Goal: Information Seeking & Learning: Learn about a topic

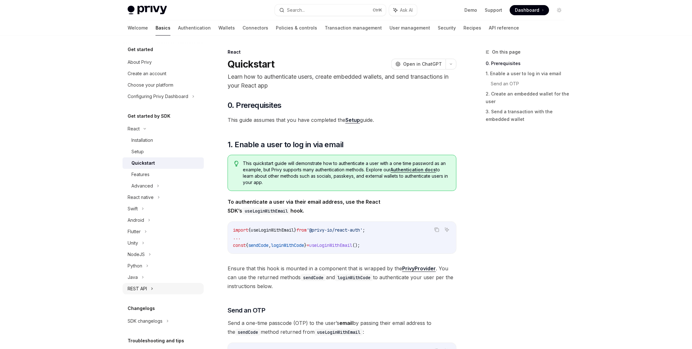
click at [148, 287] on div "REST API" at bounding box center [163, 288] width 81 height 11
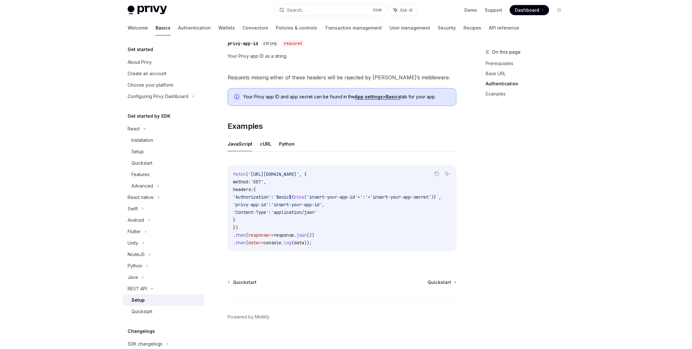
scroll to position [254, 0]
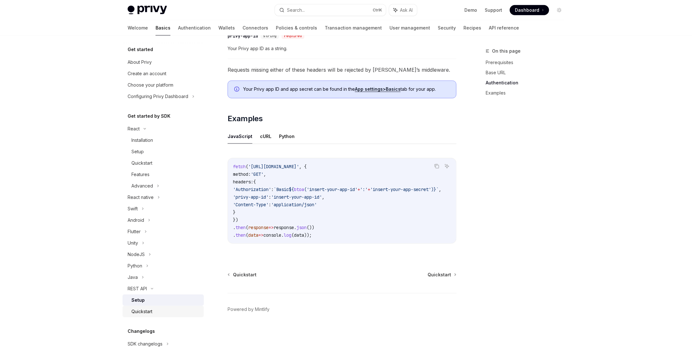
click at [144, 315] on div "Quickstart" at bounding box center [141, 312] width 21 height 8
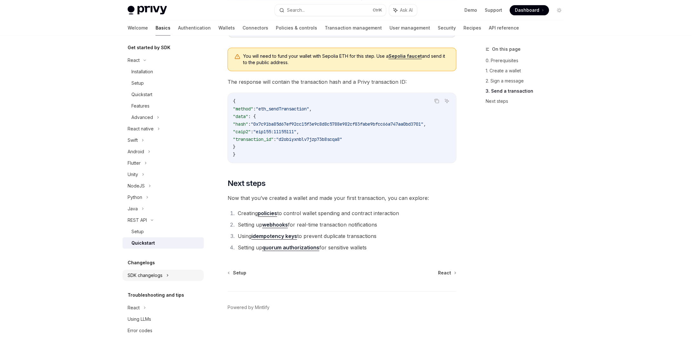
scroll to position [5, 0]
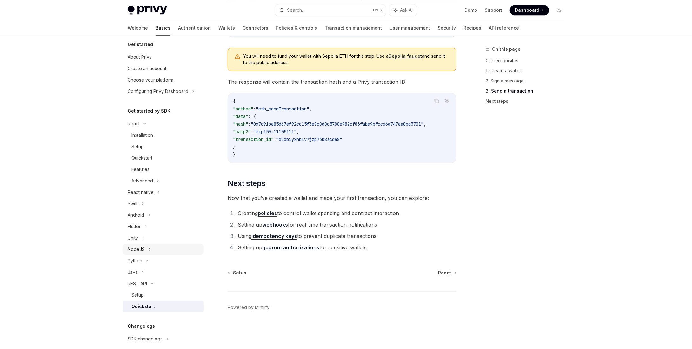
click at [144, 249] on div "NodeJS" at bounding box center [136, 250] width 17 height 8
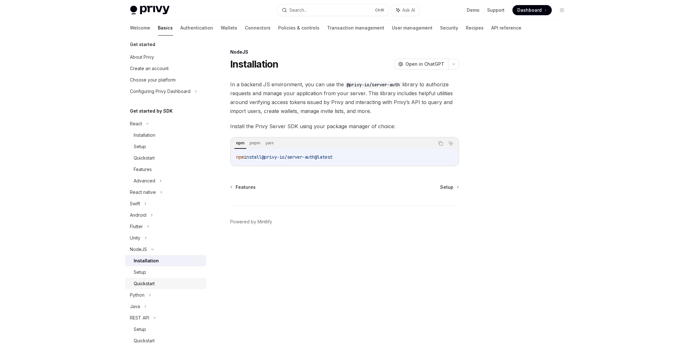
click at [147, 284] on div "Quickstart" at bounding box center [144, 284] width 21 height 8
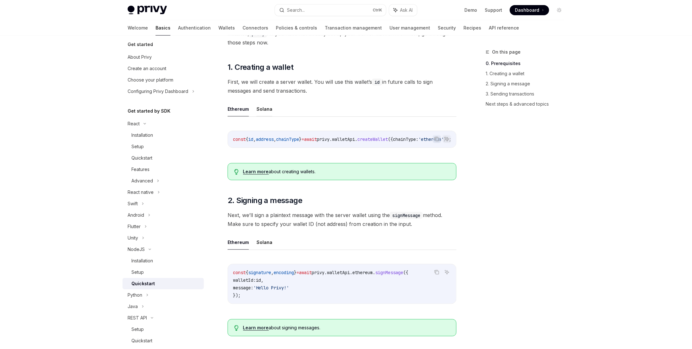
click at [267, 106] on button "Solana" at bounding box center [265, 109] width 16 height 15
click at [264, 111] on button "Solana" at bounding box center [265, 109] width 16 height 15
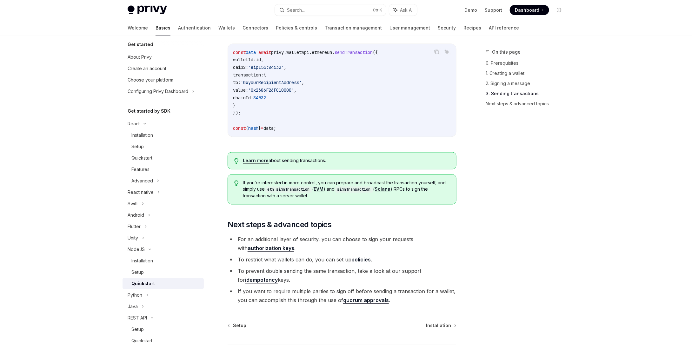
scroll to position [473, 0]
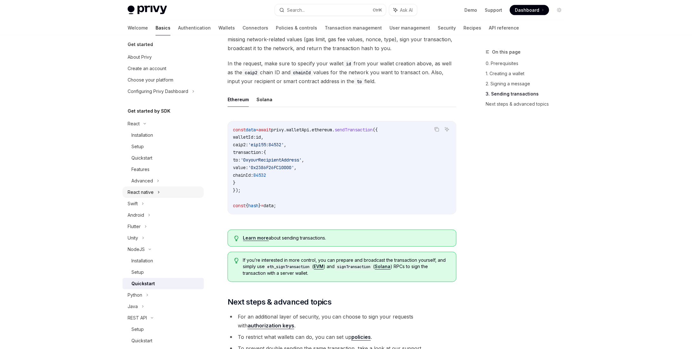
click at [141, 194] on div "React native" at bounding box center [141, 193] width 26 height 8
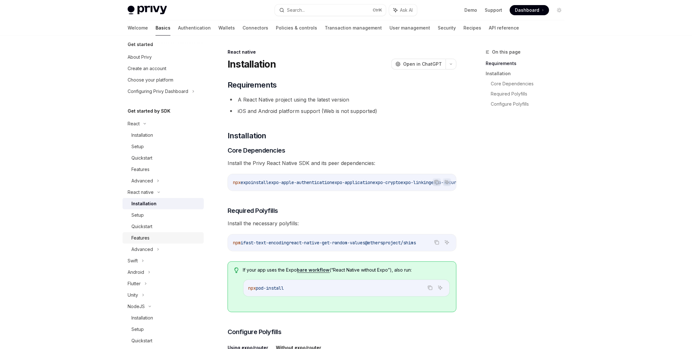
click at [143, 241] on div "Features" at bounding box center [140, 238] width 18 height 8
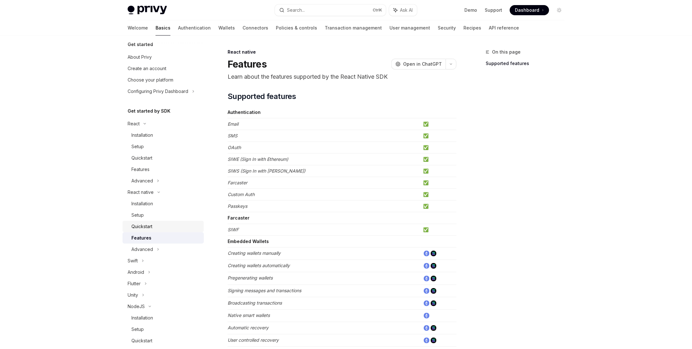
click at [147, 231] on link "Quickstart" at bounding box center [163, 226] width 81 height 11
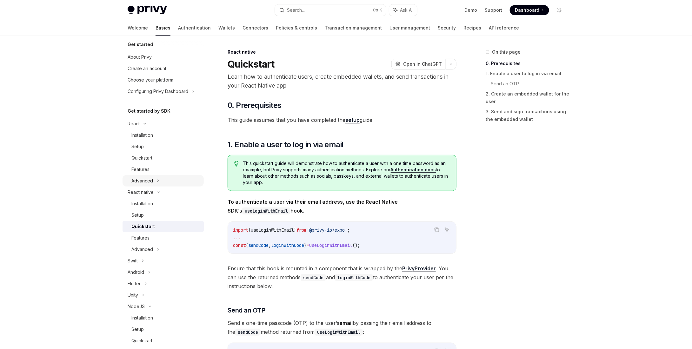
click at [145, 181] on div "Advanced" at bounding box center [142, 181] width 22 height 8
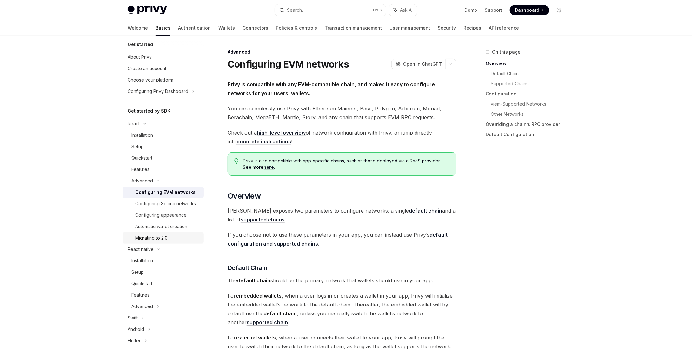
click at [158, 242] on div "Migrating to 2.0" at bounding box center [151, 238] width 32 height 8
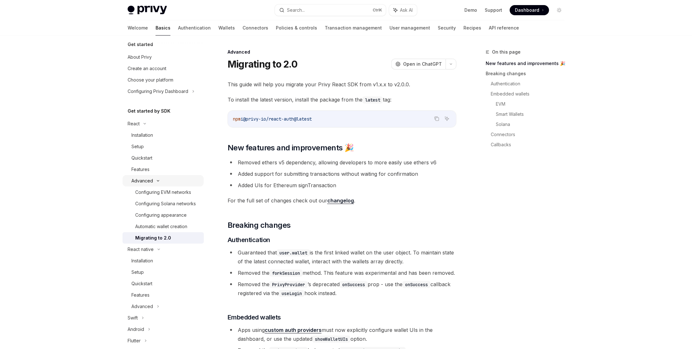
click at [149, 178] on div "Advanced" at bounding box center [142, 181] width 22 height 8
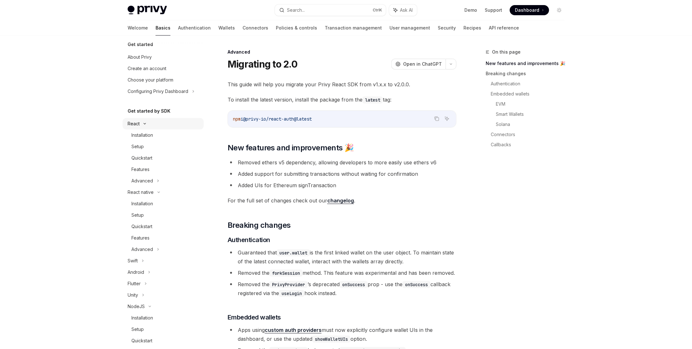
click at [137, 123] on div "React" at bounding box center [134, 124] width 12 height 8
click at [157, 139] on icon at bounding box center [159, 140] width 8 height 3
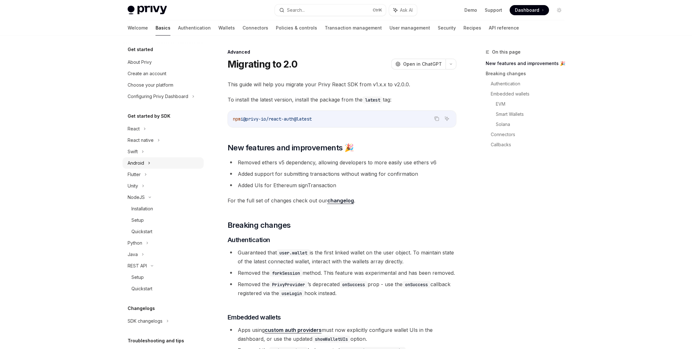
click at [136, 165] on div "Android" at bounding box center [136, 163] width 17 height 8
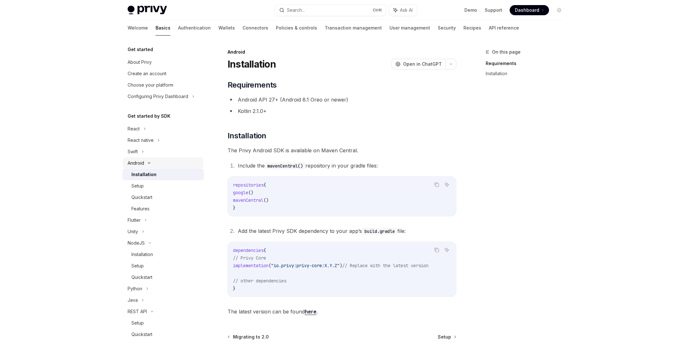
click at [137, 165] on div "Android" at bounding box center [136, 163] width 17 height 8
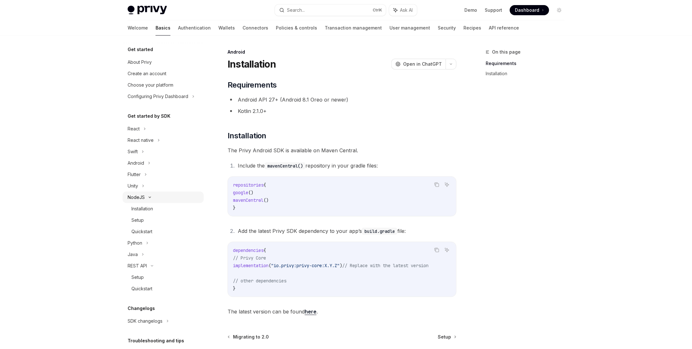
click at [144, 198] on div "NodeJS" at bounding box center [136, 198] width 17 height 8
click at [141, 196] on div "NodeJS" at bounding box center [136, 198] width 17 height 8
click at [143, 208] on div "Installation" at bounding box center [142, 209] width 22 height 8
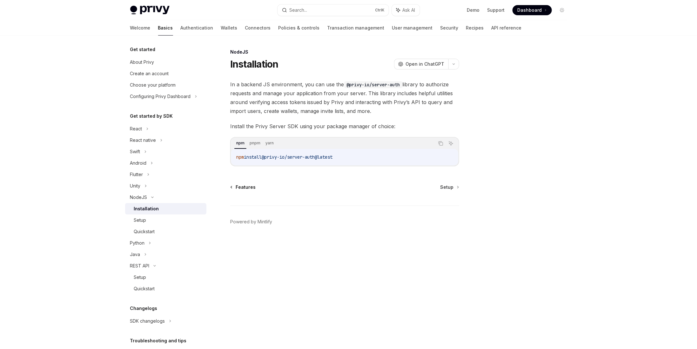
click at [232, 185] on link "Features" at bounding box center [243, 187] width 25 height 6
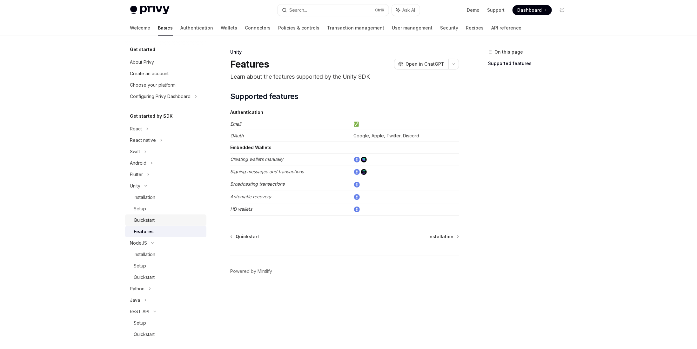
click at [146, 219] on div "Quickstart" at bounding box center [144, 221] width 21 height 8
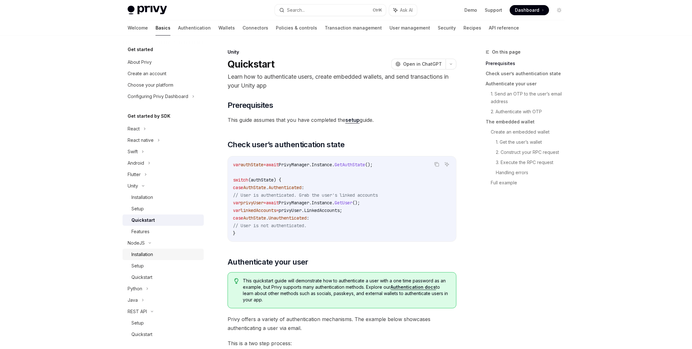
click at [147, 255] on div "Installation" at bounding box center [142, 255] width 22 height 8
click at [140, 268] on div "Setup" at bounding box center [140, 266] width 12 height 8
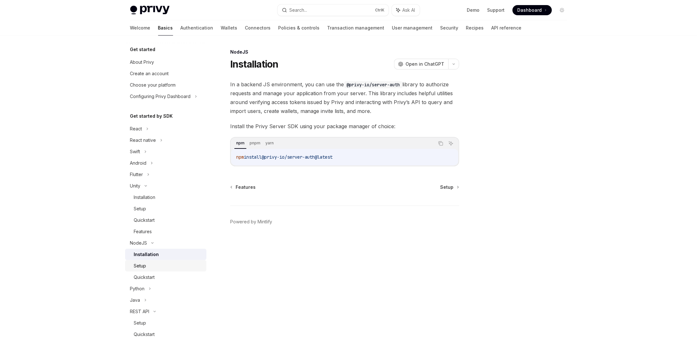
click at [143, 265] on div "Setup" at bounding box center [140, 266] width 12 height 8
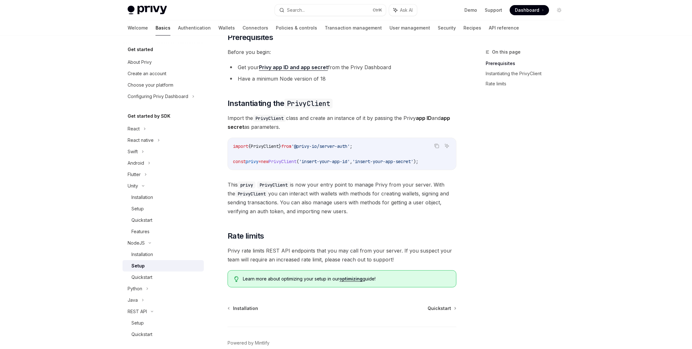
scroll to position [79, 0]
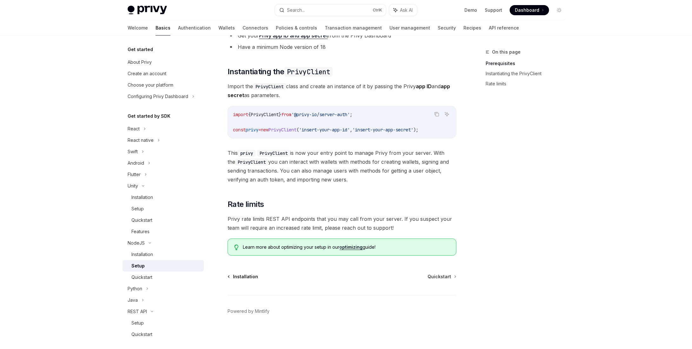
click at [230, 277] on link "Installation" at bounding box center [243, 277] width 30 height 6
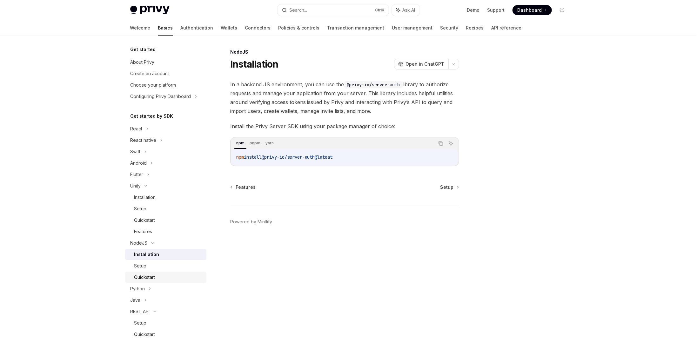
click at [140, 274] on div "Quickstart" at bounding box center [144, 278] width 21 height 8
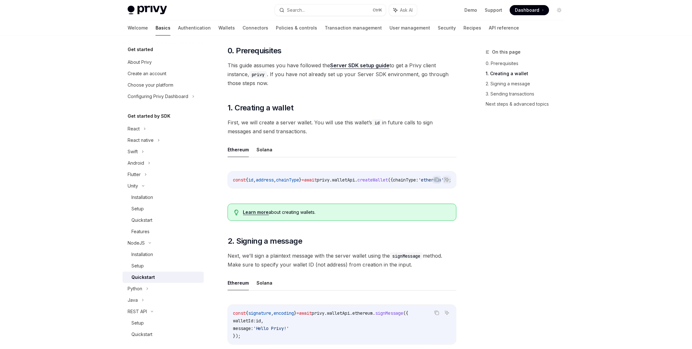
scroll to position [127, 0]
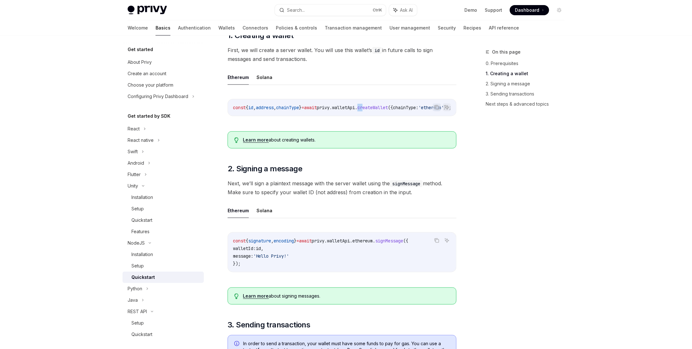
drag, startPoint x: 385, startPoint y: 115, endPoint x: 379, endPoint y: 117, distance: 6.6
click at [379, 116] on div "const { id , address , chainType } = await privy . walletApi . createWallet ({ …" at bounding box center [342, 107] width 228 height 17
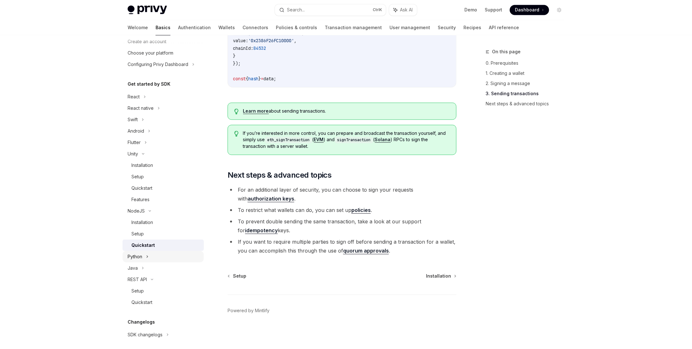
scroll to position [64, 0]
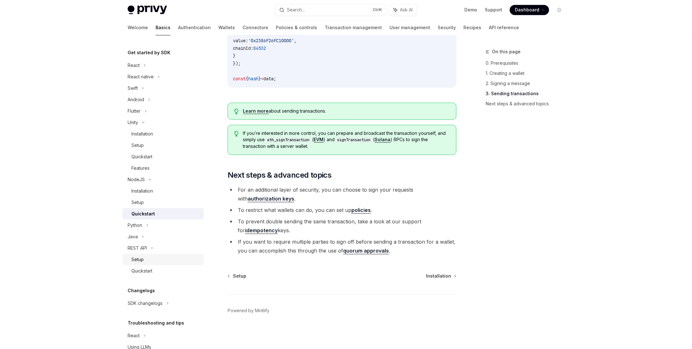
click at [141, 259] on div "Setup" at bounding box center [137, 260] width 12 height 8
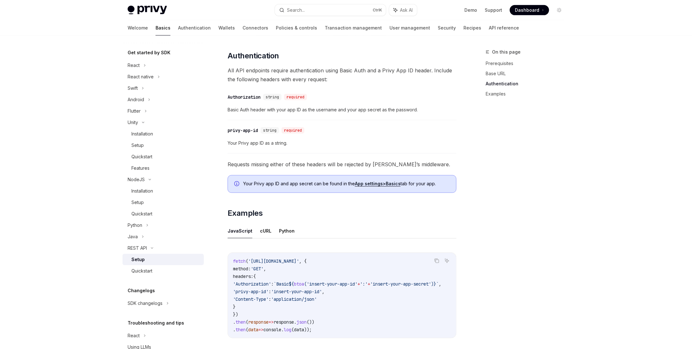
scroll to position [254, 0]
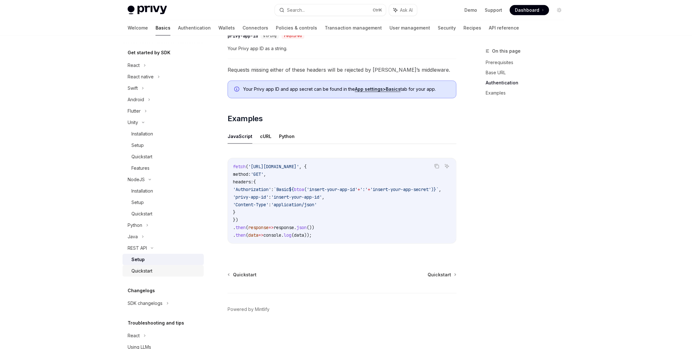
click at [145, 274] on div "Quickstart" at bounding box center [141, 271] width 21 height 8
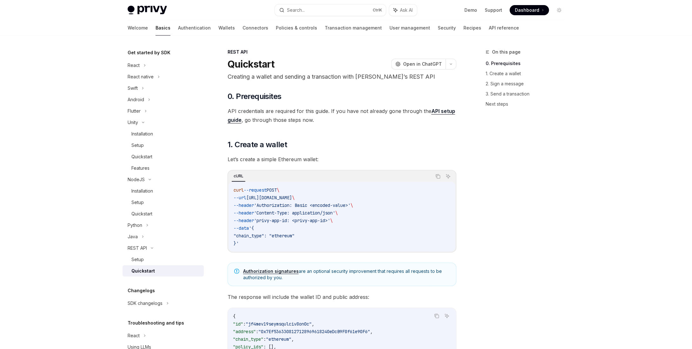
click at [148, 272] on div "Quickstart" at bounding box center [143, 271] width 24 height 8
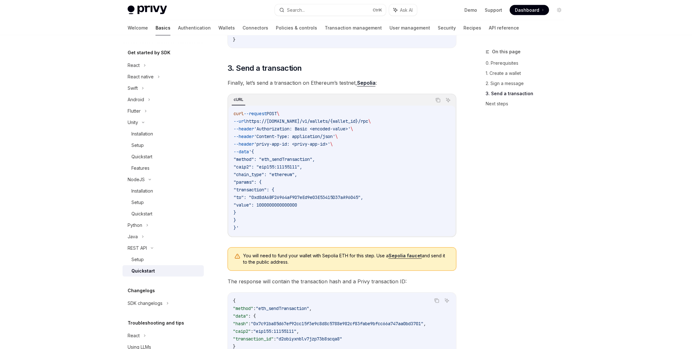
scroll to position [729, 0]
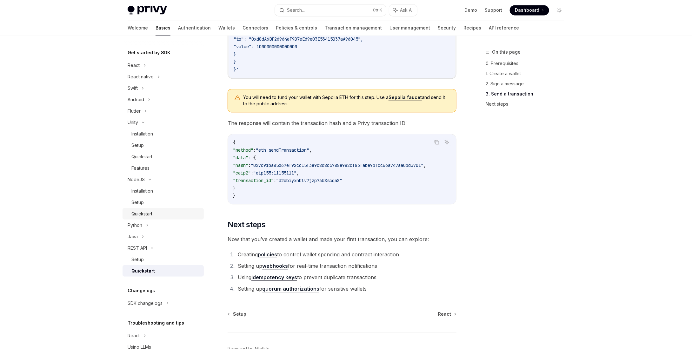
click at [144, 213] on div "Quickstart" at bounding box center [141, 214] width 21 height 8
click at [134, 212] on div "Quickstart" at bounding box center [141, 214] width 21 height 8
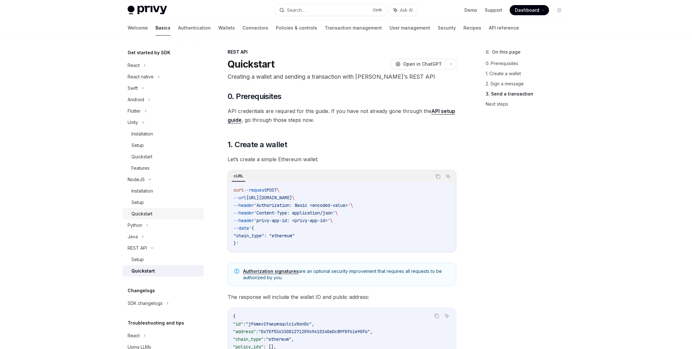
click at [134, 212] on div "Quickstart" at bounding box center [141, 214] width 21 height 8
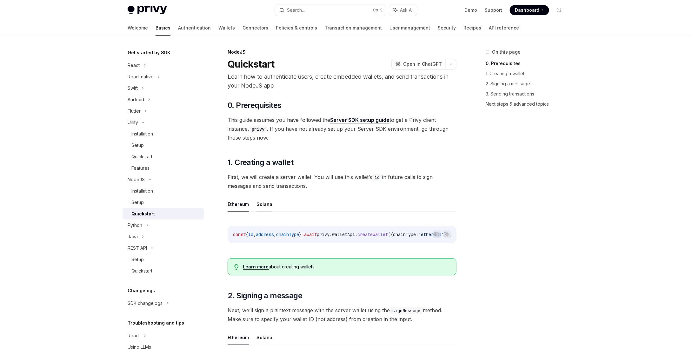
click at [261, 205] on button "Solana" at bounding box center [265, 204] width 16 height 15
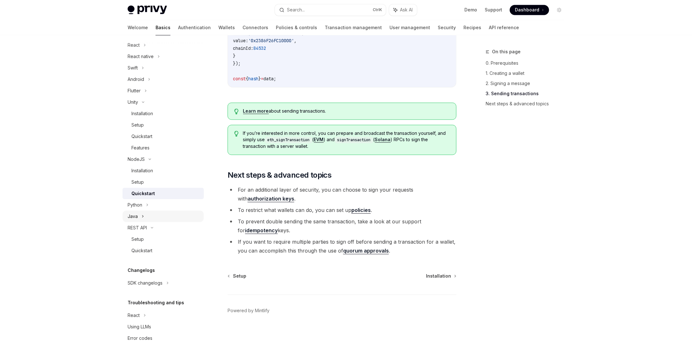
scroll to position [91, 0]
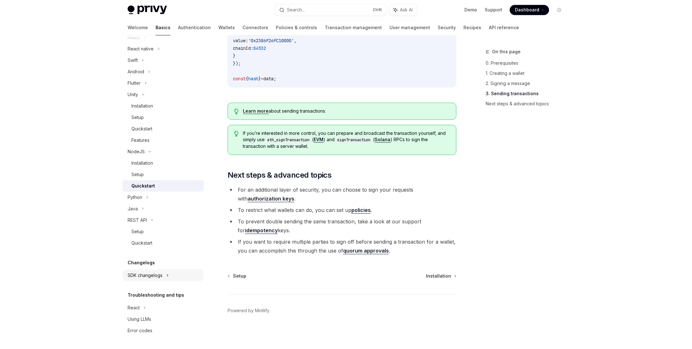
click at [140, 41] on div "SDK changelogs" at bounding box center [134, 38] width 12 height 8
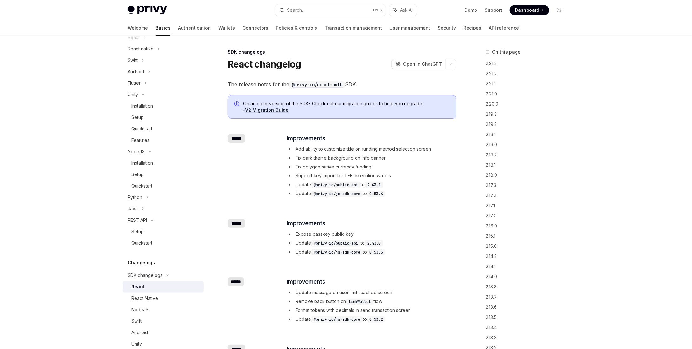
scroll to position [187, 0]
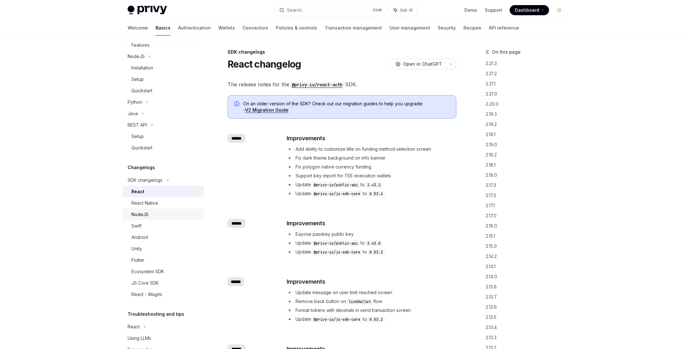
click at [145, 214] on div "NodeJS" at bounding box center [139, 215] width 17 height 8
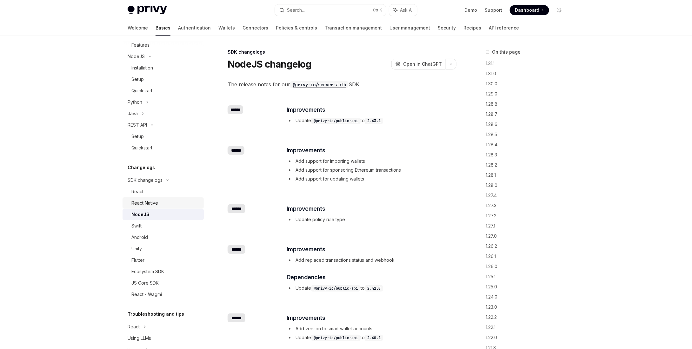
click at [150, 202] on div "React Native" at bounding box center [144, 203] width 27 height 8
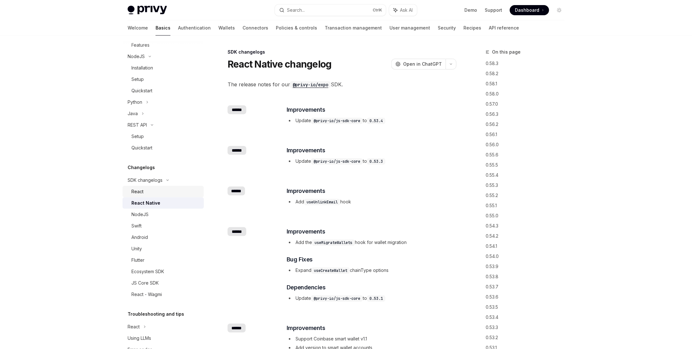
click at [145, 191] on div "React" at bounding box center [165, 192] width 69 height 8
click at [144, 213] on div "NodeJS" at bounding box center [139, 215] width 17 height 8
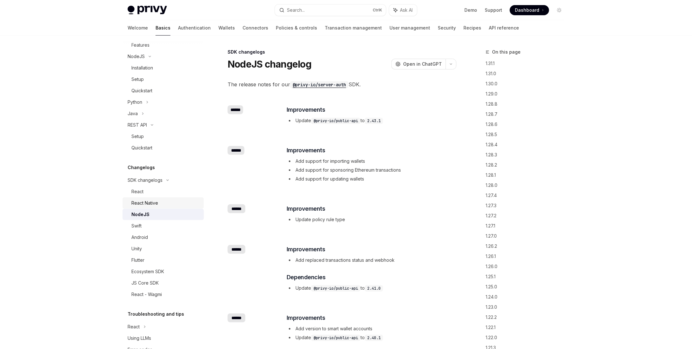
click at [150, 205] on div "React Native" at bounding box center [144, 203] width 27 height 8
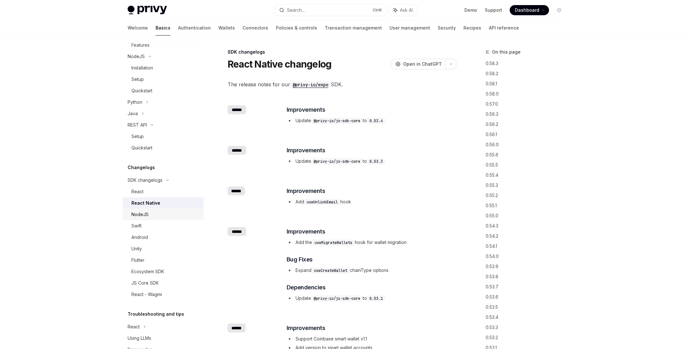
click at [144, 214] on div "NodeJS" at bounding box center [139, 215] width 17 height 8
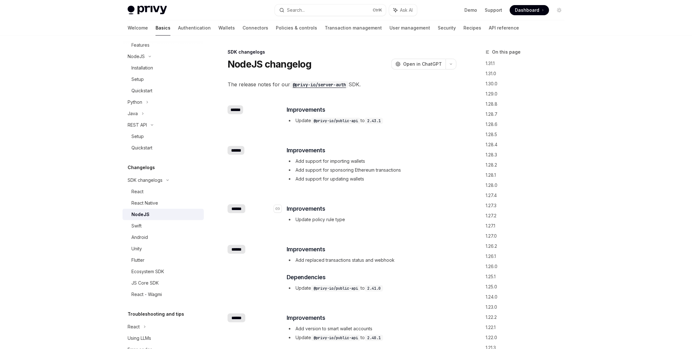
type textarea "*"
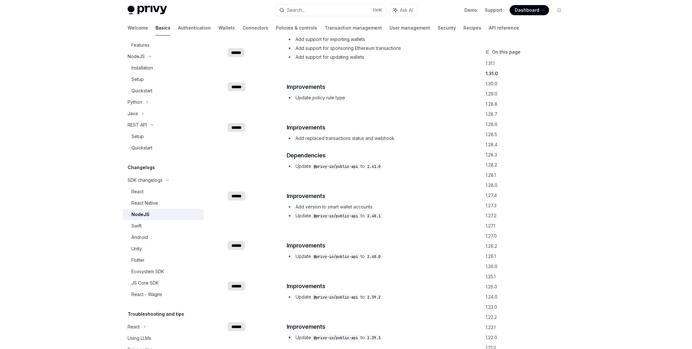
scroll to position [127, 0]
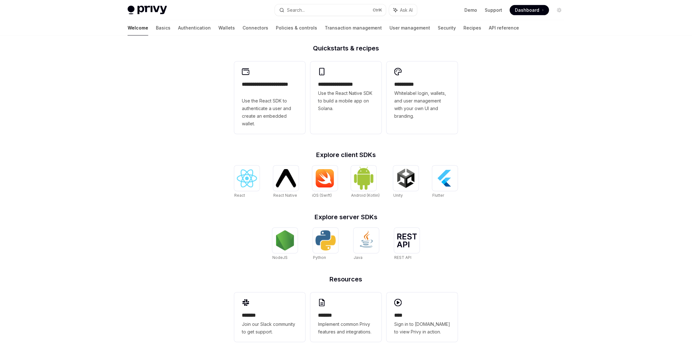
scroll to position [163, 0]
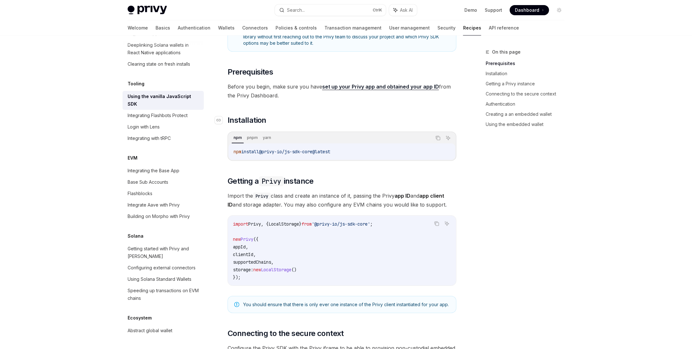
scroll to position [95, 0]
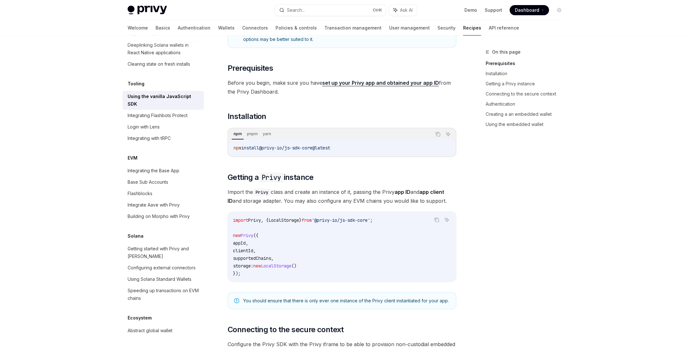
drag, startPoint x: 344, startPoint y: 146, endPoint x: 229, endPoint y: 150, distance: 114.7
click at [229, 150] on div "npm install @privy-io/js-sdk-core@latest" at bounding box center [342, 148] width 227 height 17
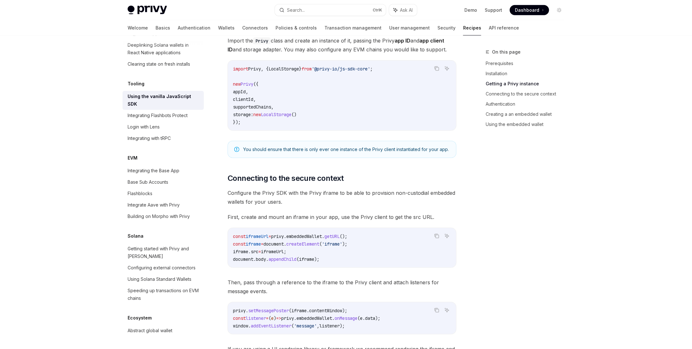
scroll to position [120, 0]
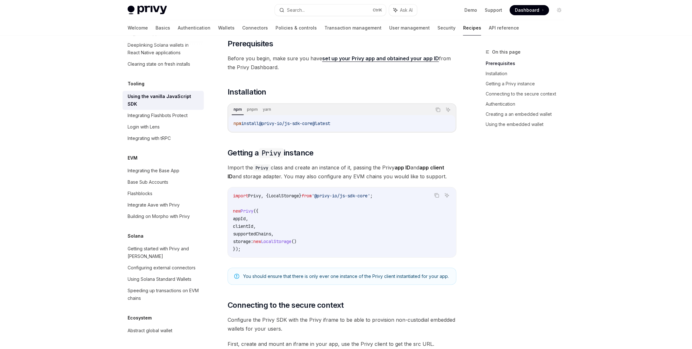
copy span "npm install @privy-io/js-sdk-core@latest"
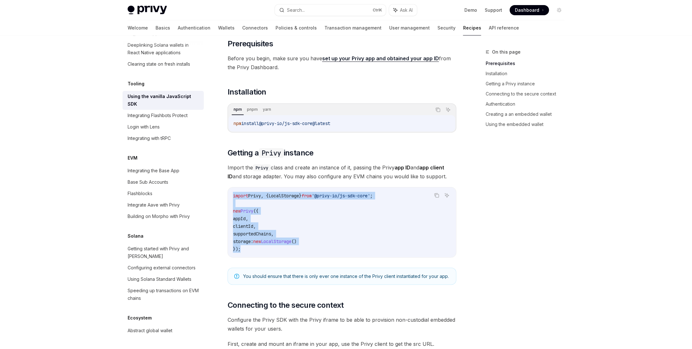
drag, startPoint x: 244, startPoint y: 250, endPoint x: 229, endPoint y: 197, distance: 54.8
click at [229, 197] on div "import Privy , { LocalStorage } from '@privy-io/js-sdk-core' ; new Privy ({ app…" at bounding box center [342, 223] width 228 height 70
copy code "import Privy , { LocalStorage } from '@privy-io/js-sdk-core' ; new Privy ({ app…"
click at [294, 193] on span "LocalStorage" at bounding box center [284, 196] width 30 height 6
click at [410, 193] on code "import Privy , { LocalStorage } from '@privy-io/js-sdk-core' ; new Privy ({ app…" at bounding box center [342, 222] width 218 height 61
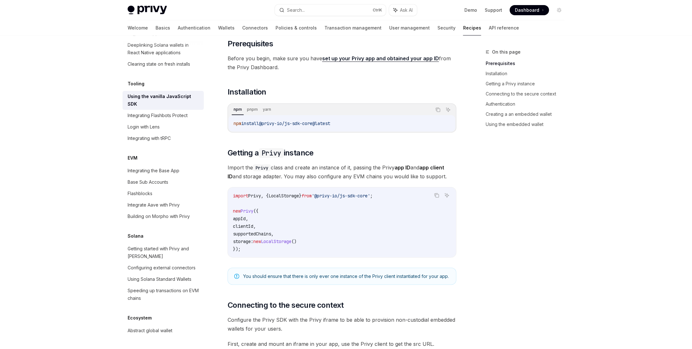
click at [244, 239] on span "storage:" at bounding box center [243, 242] width 20 height 6
click at [275, 230] on code "import Privy , { LocalStorage } from '@privy-io/js-sdk-core' ; new Privy ({ app…" at bounding box center [342, 222] width 218 height 61
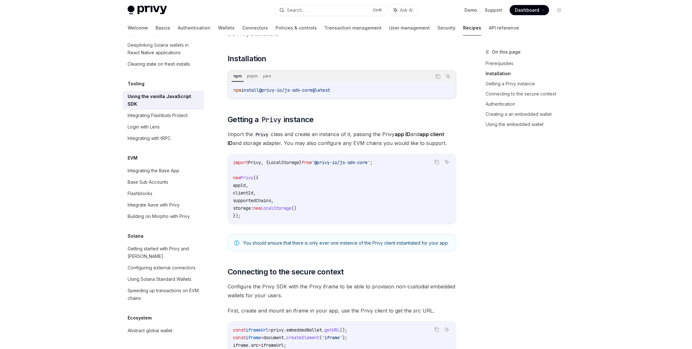
scroll to position [151, 0]
click at [281, 163] on span "LocalStorage" at bounding box center [284, 164] width 30 height 6
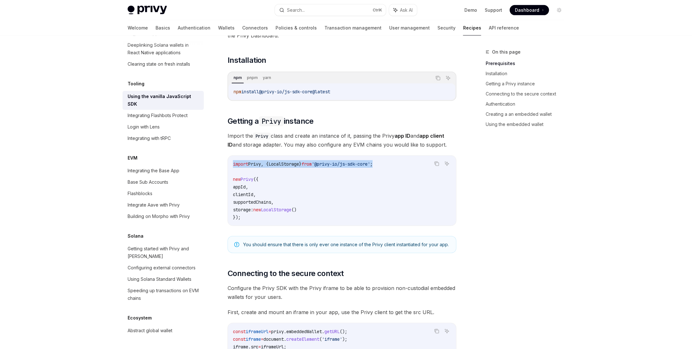
drag, startPoint x: 393, startPoint y: 162, endPoint x: 221, endPoint y: 162, distance: 171.8
copy span "import Privy , { LocalStorage } from '@privy-io/js-sdk-core' ;"
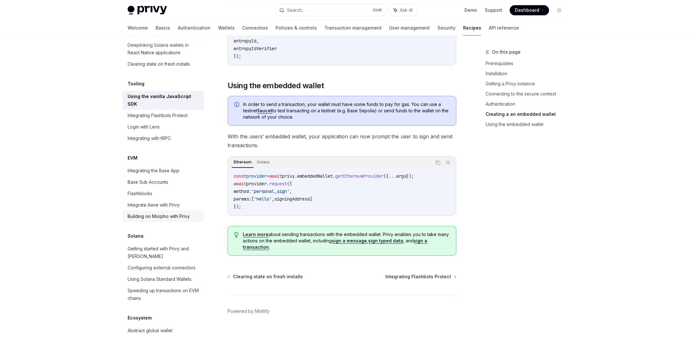
scroll to position [810, 0]
click at [176, 245] on div "Getting started with Privy and Solana" at bounding box center [164, 252] width 72 height 15
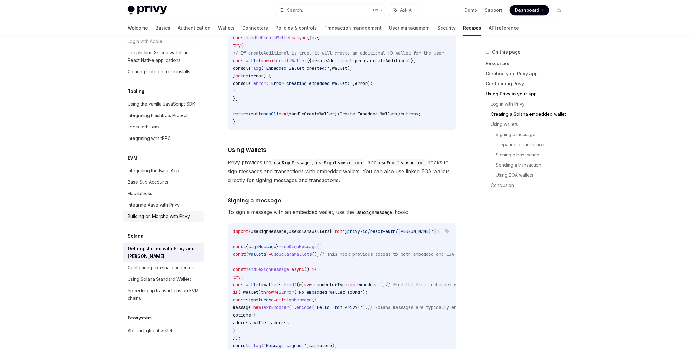
scroll to position [810, 0]
click at [172, 213] on link "Building on Morpho with Privy" at bounding box center [163, 216] width 81 height 11
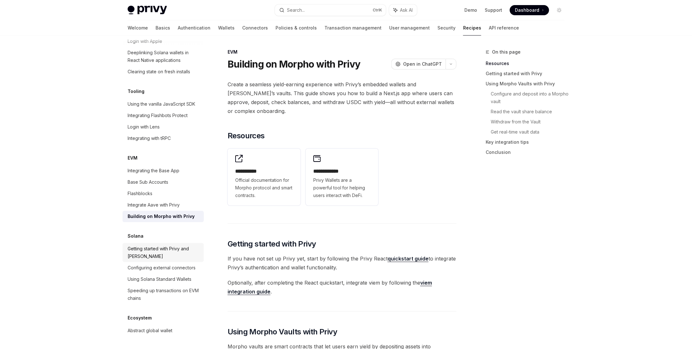
click at [158, 245] on div "Getting started with Privy and Solana" at bounding box center [164, 252] width 72 height 15
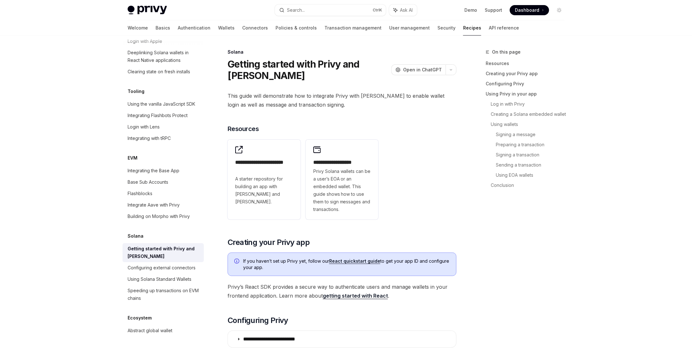
click at [157, 245] on div "Getting started with Privy and Solana" at bounding box center [164, 252] width 72 height 15
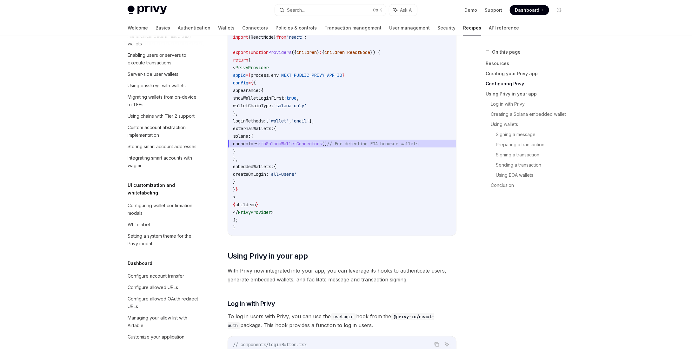
scroll to position [318, 0]
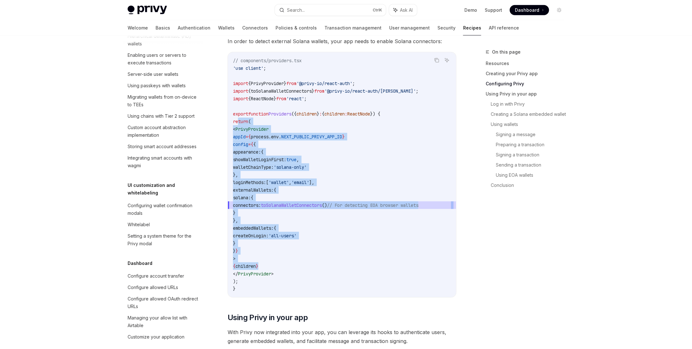
drag, startPoint x: 238, startPoint y: 110, endPoint x: 313, endPoint y: 176, distance: 100.1
click at [339, 253] on code "// components/providers.tsx 'use client' ; import { PrivyProvider } from '@priv…" at bounding box center [342, 175] width 218 height 236
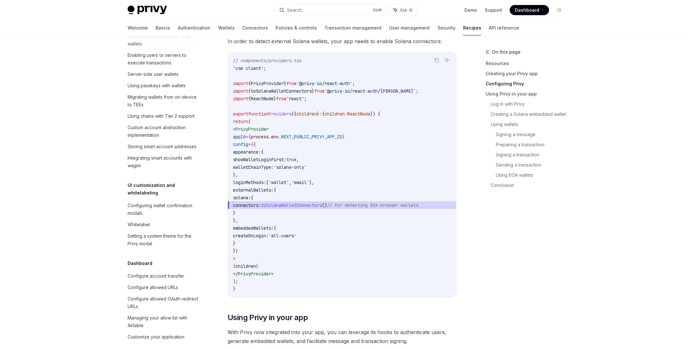
click at [281, 98] on code "// components/providers.tsx 'use client' ; import { PrivyProvider } from '@priv…" at bounding box center [342, 175] width 218 height 236
click at [283, 111] on span "Providers" at bounding box center [280, 114] width 23 height 6
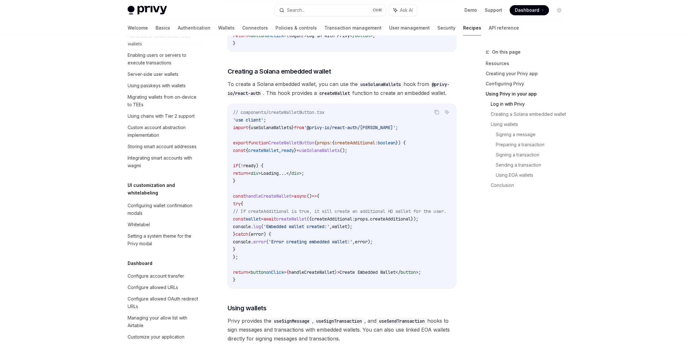
scroll to position [794, 0]
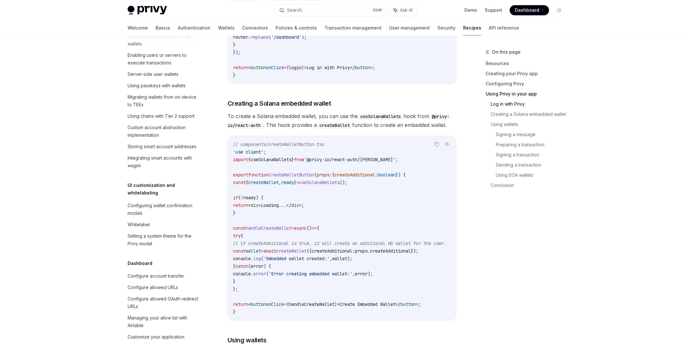
click at [326, 180] on span "useSolanaWallets" at bounding box center [319, 183] width 41 height 6
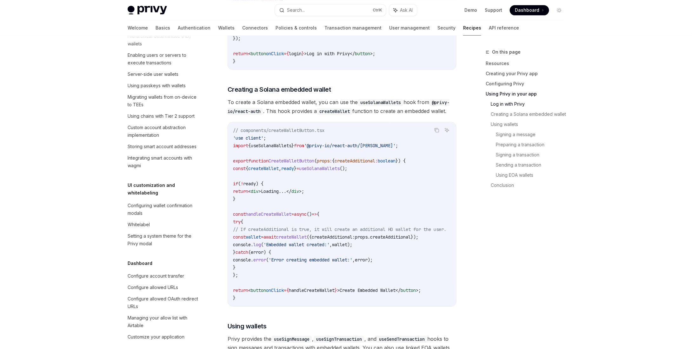
scroll to position [857, 0]
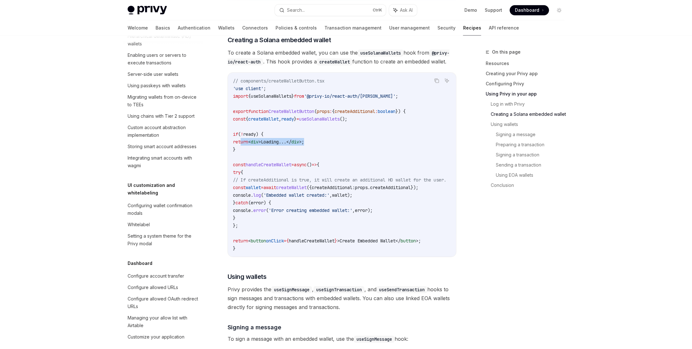
drag, startPoint x: 240, startPoint y: 131, endPoint x: 330, endPoint y: 134, distance: 89.9
click at [330, 134] on code "// components/createWalletButton.tsx 'use client' ; import { useSolanaWallets }…" at bounding box center [347, 164] width 229 height 175
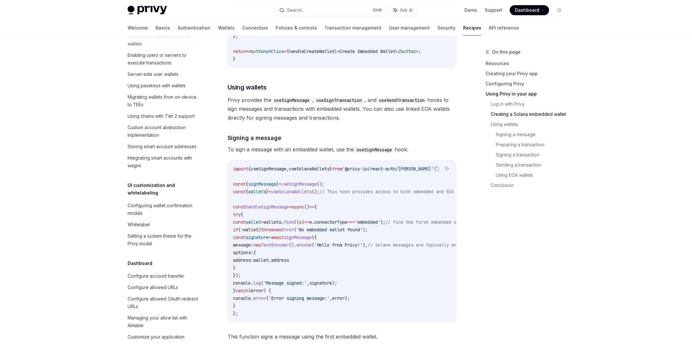
scroll to position [1048, 0]
click at [314, 165] on span "useSolanaWallets" at bounding box center [309, 168] width 41 height 6
click at [312, 188] on span "useSolanaWallets" at bounding box center [291, 191] width 41 height 6
drag, startPoint x: 290, startPoint y: 215, endPoint x: 388, endPoint y: 215, distance: 97.8
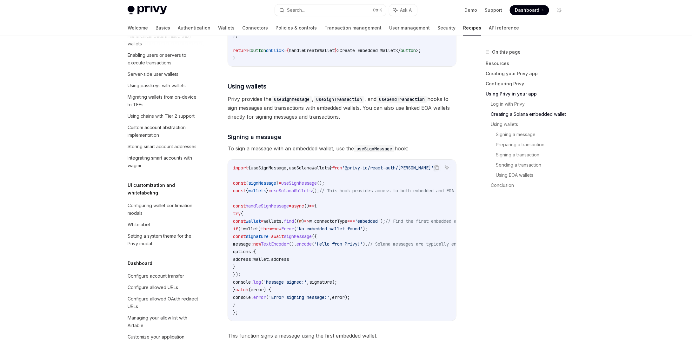
click at [388, 218] on span "const wallet = wallets . find (( w ) => w . connectorType === 'embedded' ); // …" at bounding box center [351, 221] width 236 height 6
click at [312, 218] on span "w" at bounding box center [310, 221] width 3 height 6
click at [262, 188] on span "wallets" at bounding box center [257, 191] width 18 height 6
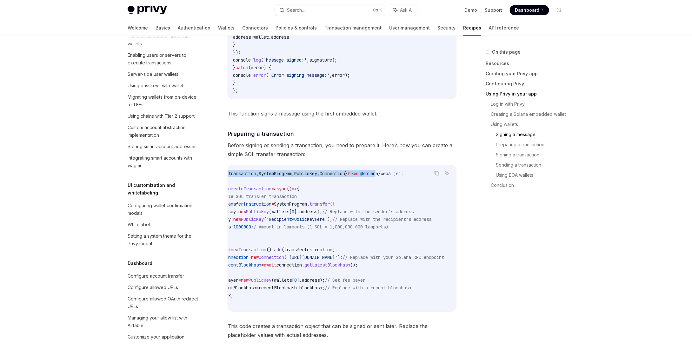
scroll to position [0, 0]
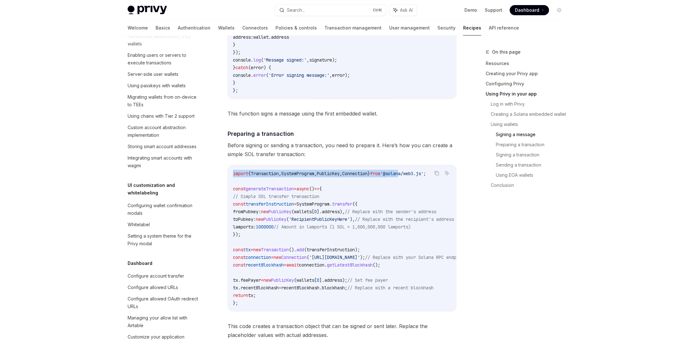
drag, startPoint x: 420, startPoint y: 169, endPoint x: 225, endPoint y: 166, distance: 195.0
click at [225, 166] on div "**********" at bounding box center [282, 4] width 351 height 2453
click at [309, 285] on span "recentBlockhash" at bounding box center [300, 288] width 38 height 6
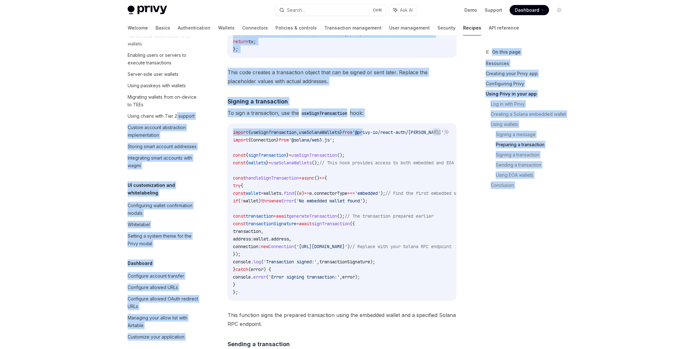
drag, startPoint x: 376, startPoint y: 131, endPoint x: 208, endPoint y: 127, distance: 167.8
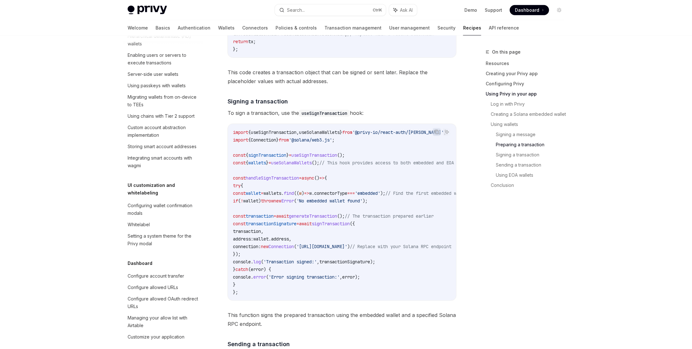
click at [359, 142] on code "import { useSignTransaction , useSolanaWallets } from '@privy-io/react-auth/sol…" at bounding box center [361, 213] width 257 height 168
click at [330, 130] on span "useSolanaWallets" at bounding box center [319, 133] width 41 height 6
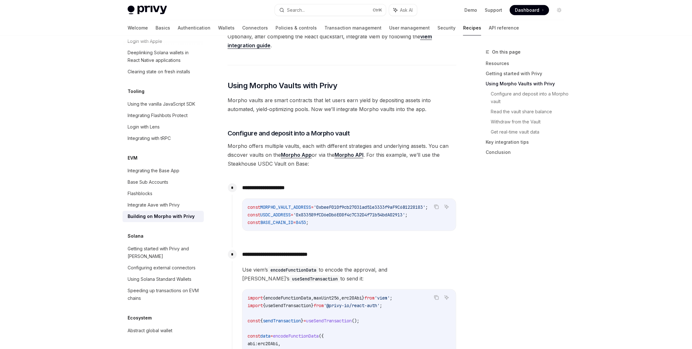
scroll to position [318, 0]
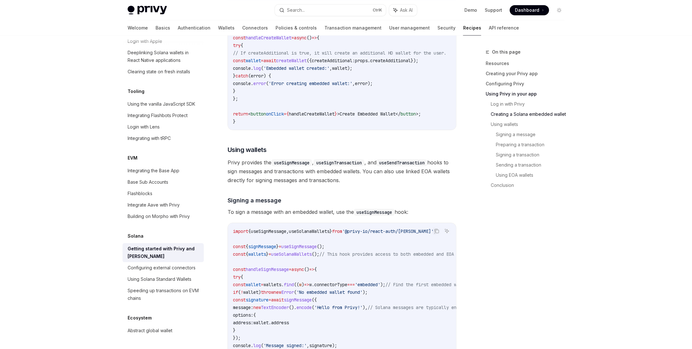
type textarea "*"
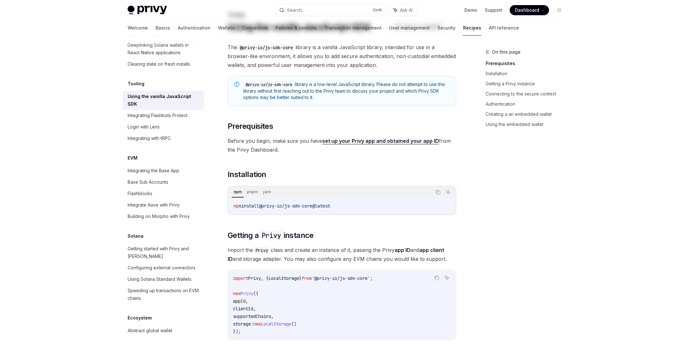
scroll to position [127, 0]
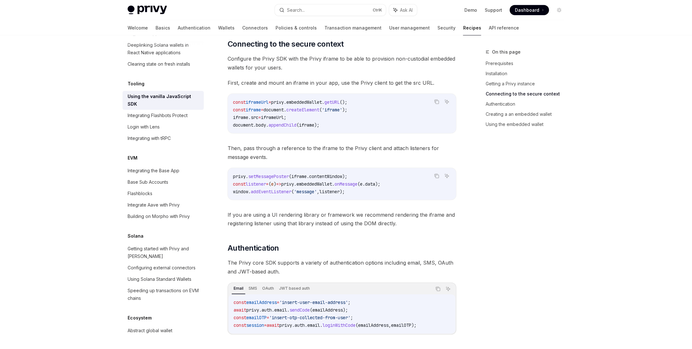
scroll to position [508, 0]
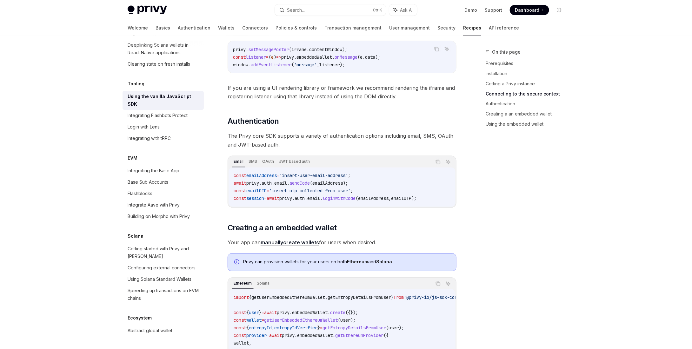
click at [586, 192] on div "Privy Docs home page Search... Ctrl K Ask AI Demo Support Dashboard Dashboard S…" at bounding box center [346, 76] width 692 height 1169
